Goal: Transaction & Acquisition: Subscribe to service/newsletter

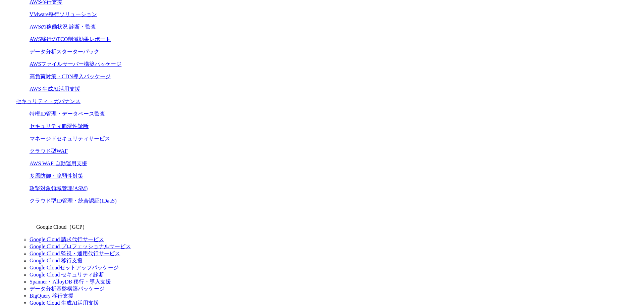
scroll to position [403, 0]
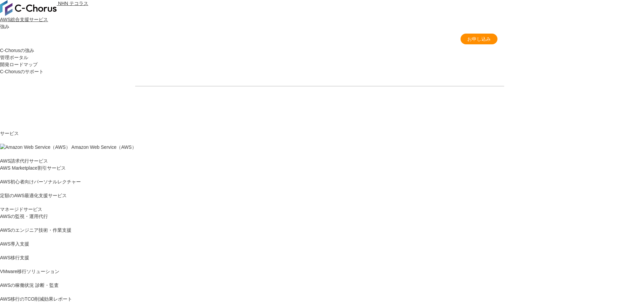
click at [48, 157] on link "AWS請求代行サービス" at bounding box center [24, 160] width 48 height 7
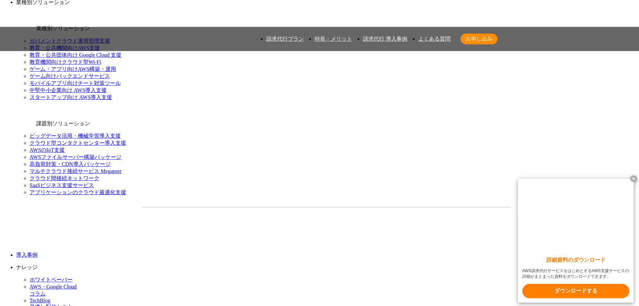
scroll to position [638, 0]
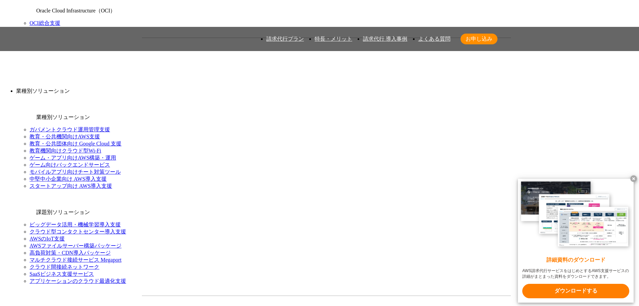
click at [471, 38] on span "お申し込み" at bounding box center [479, 39] width 37 height 7
